Goal: Task Accomplishment & Management: Use online tool/utility

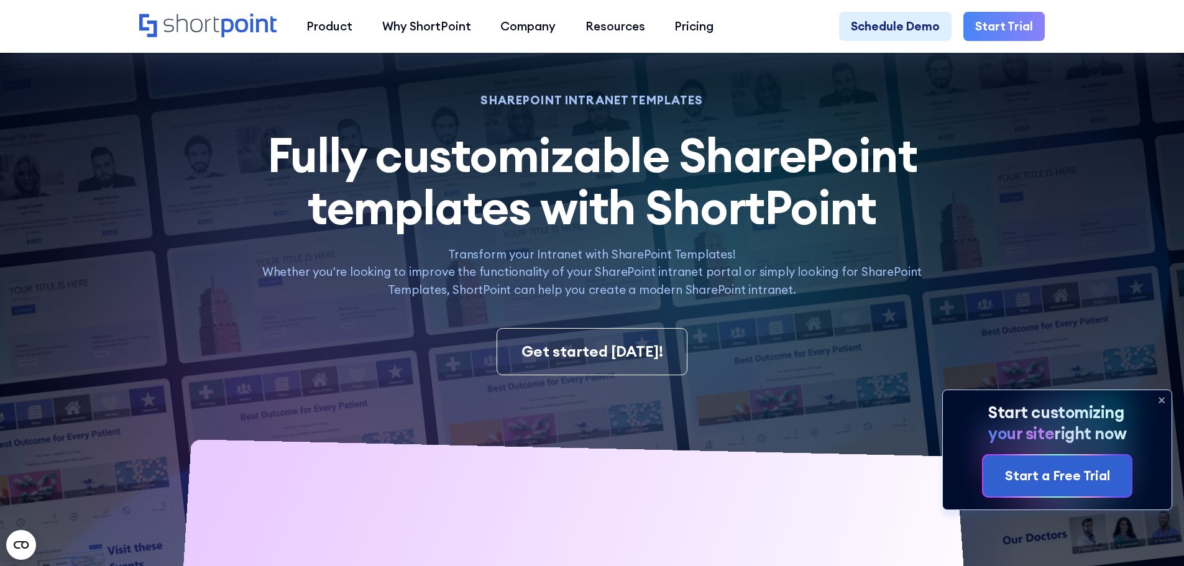
scroll to position [52, 0]
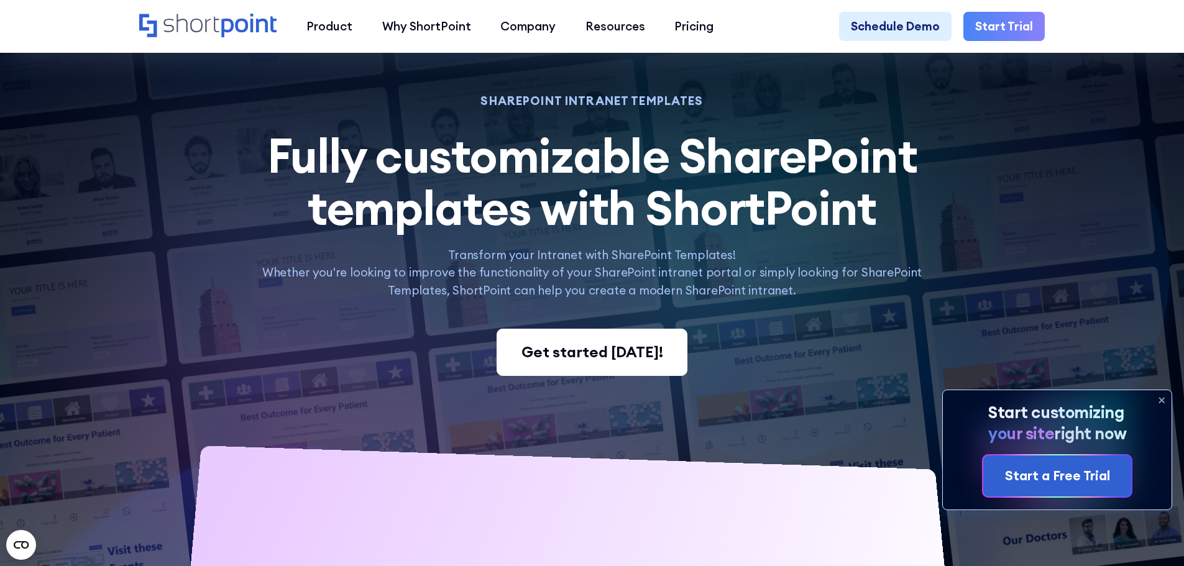
click at [612, 360] on div "Get started [DATE]!" at bounding box center [592, 352] width 142 height 22
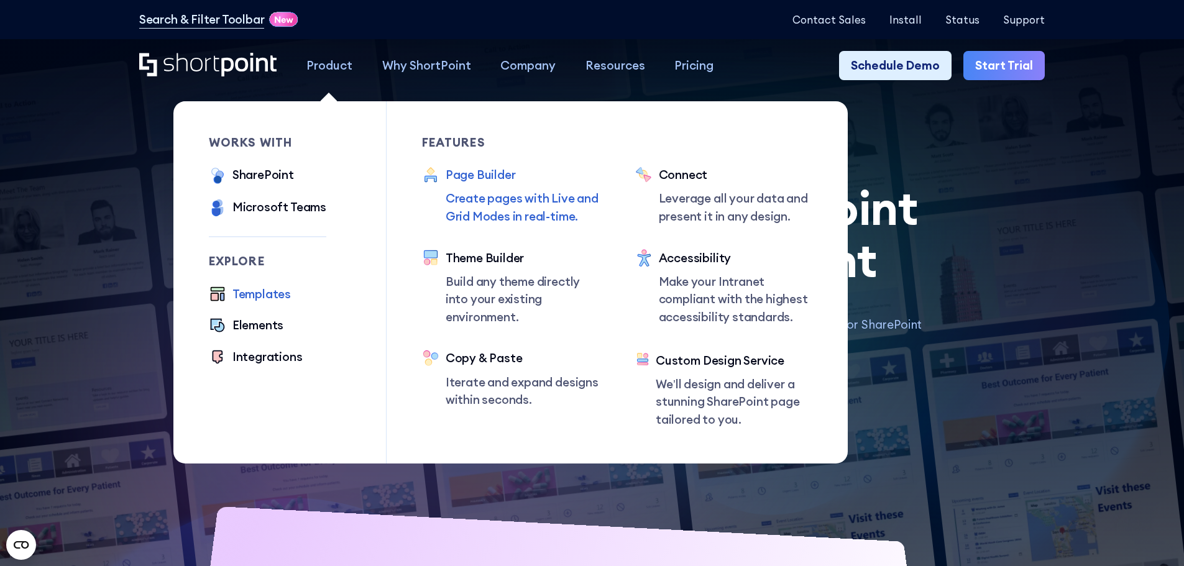
click at [482, 183] on div "Page Builder" at bounding box center [523, 175] width 154 height 18
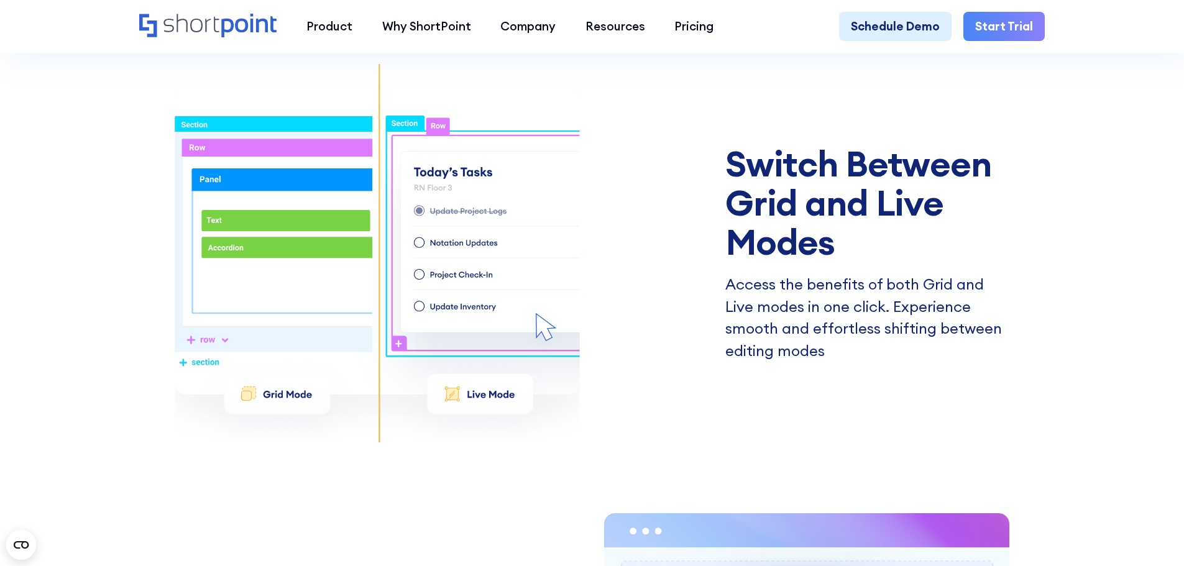
scroll to position [2324, 0]
